Goal: Information Seeking & Learning: Learn about a topic

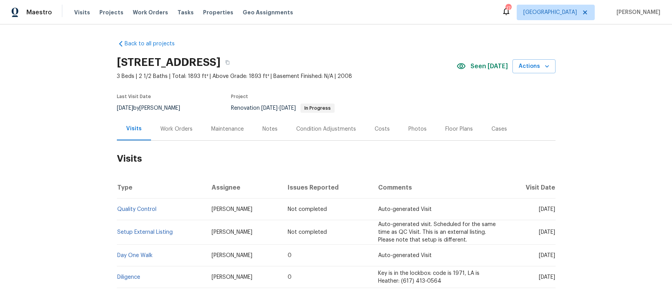
scroll to position [51, 0]
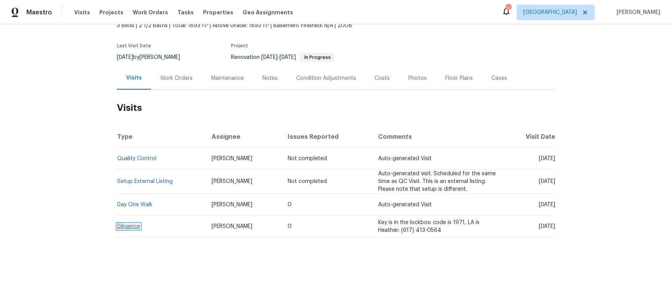
click at [124, 228] on link "Diligence" at bounding box center [128, 226] width 23 height 5
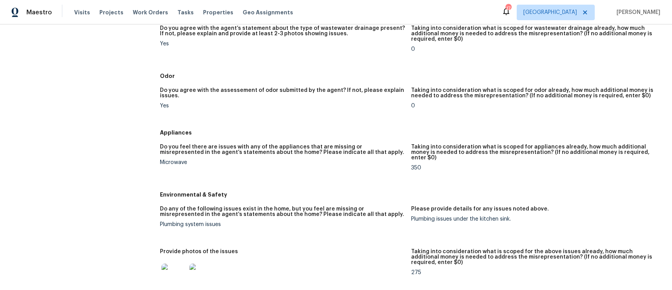
scroll to position [1042, 0]
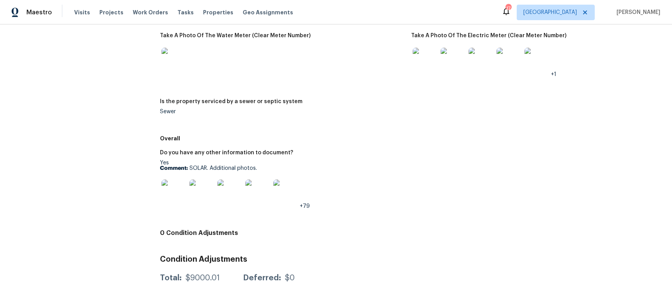
click at [426, 48] on img at bounding box center [425, 60] width 25 height 25
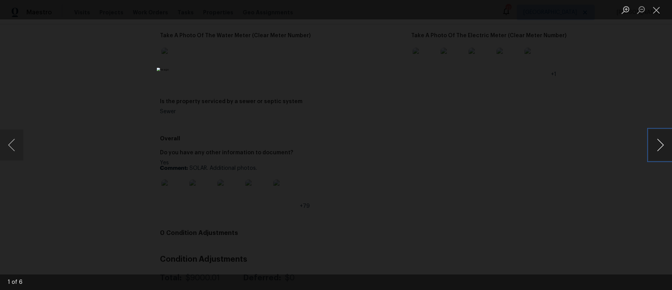
click at [664, 147] on button "Next image" at bounding box center [660, 145] width 23 height 31
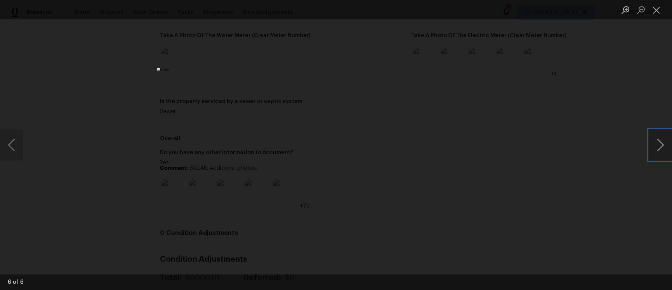
click at [664, 147] on button "Next image" at bounding box center [660, 145] width 23 height 31
click at [591, 125] on div "Lightbox" at bounding box center [336, 145] width 672 height 290
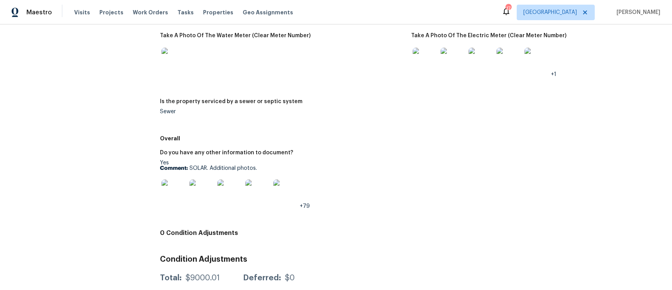
click at [224, 180] on img at bounding box center [229, 192] width 25 height 25
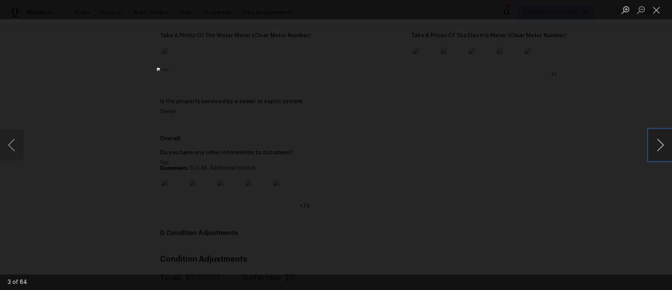
click at [652, 145] on button "Next image" at bounding box center [660, 145] width 23 height 31
click at [11, 145] on button "Previous image" at bounding box center [11, 145] width 23 height 31
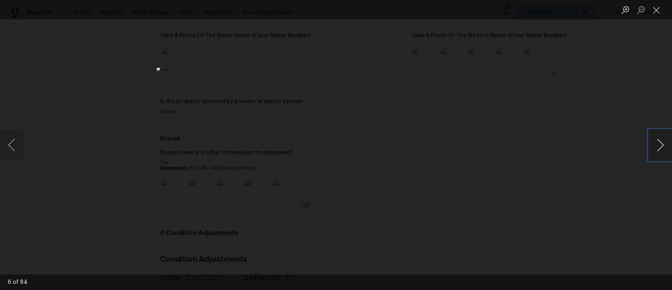
click at [653, 149] on button "Next image" at bounding box center [660, 145] width 23 height 31
click at [657, 6] on button "Close lightbox" at bounding box center [657, 10] width 16 height 14
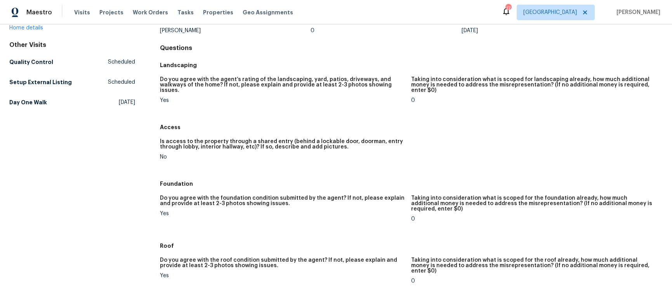
scroll to position [0, 0]
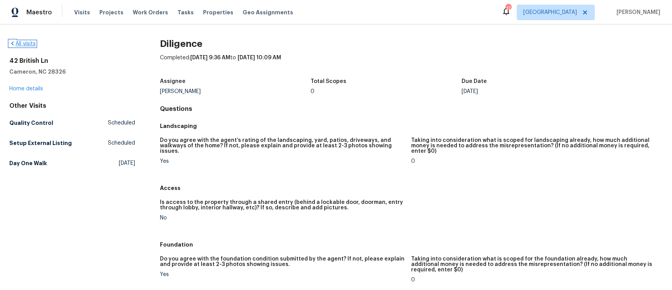
click at [26, 44] on link "All visits" at bounding box center [22, 43] width 26 height 5
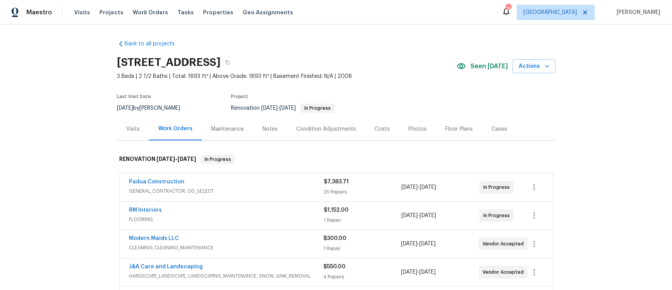
click at [132, 132] on div "Visits" at bounding box center [133, 129] width 14 height 8
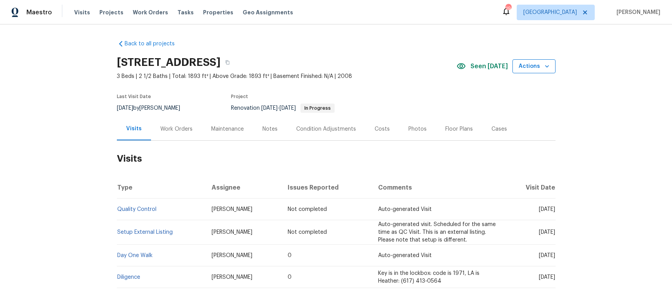
click at [547, 65] on icon "button" at bounding box center [547, 67] width 8 height 8
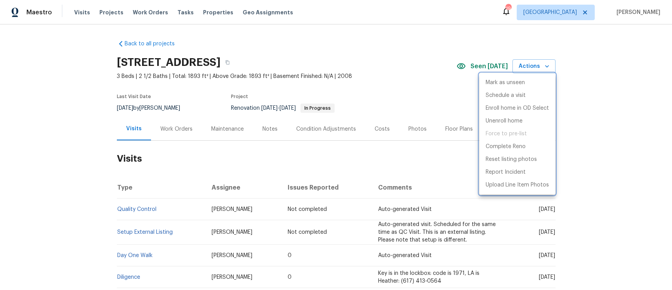
click at [634, 51] on div at bounding box center [336, 145] width 672 height 290
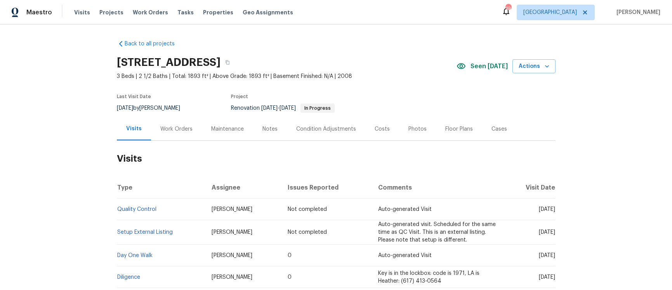
click at [492, 131] on div "Cases" at bounding box center [500, 129] width 16 height 8
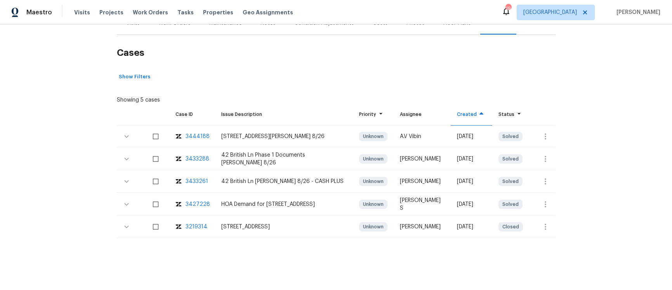
scroll to position [108, 0]
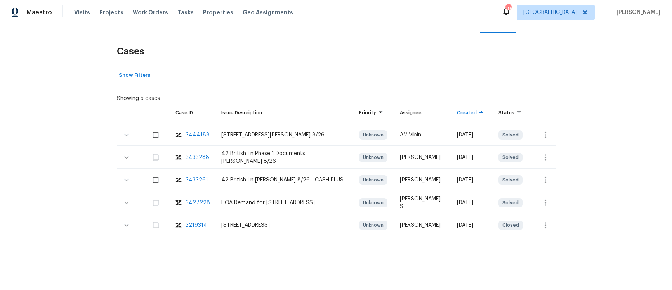
click at [261, 225] on div "42 British Lane, Cameron, NC" at bounding box center [283, 226] width 125 height 8
click at [193, 227] on div "3219314" at bounding box center [197, 226] width 22 height 8
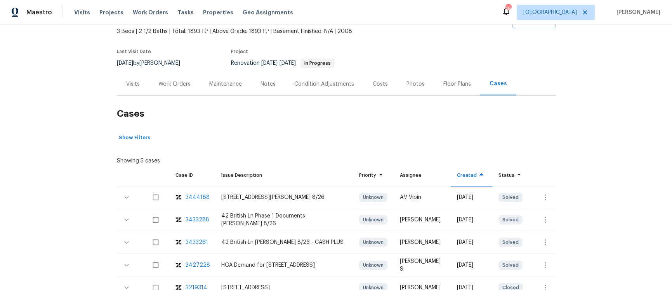
scroll to position [0, 0]
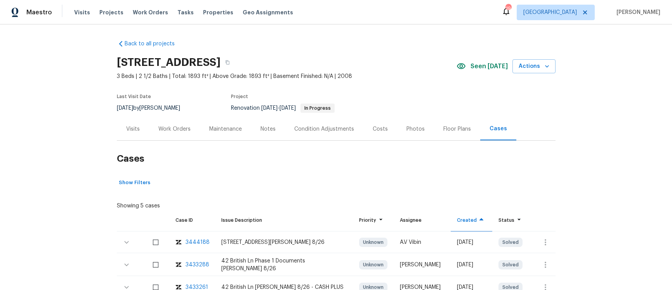
click at [323, 129] on div "Condition Adjustments" at bounding box center [324, 129] width 60 height 8
